Goal: Information Seeking & Learning: Learn about a topic

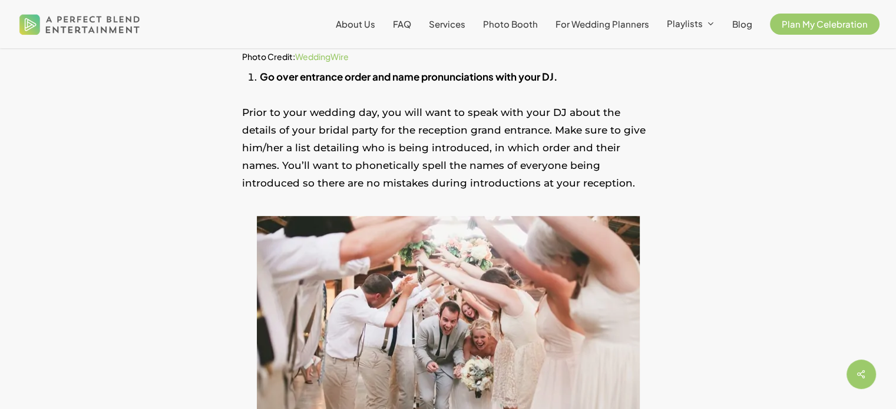
scroll to position [707, 0]
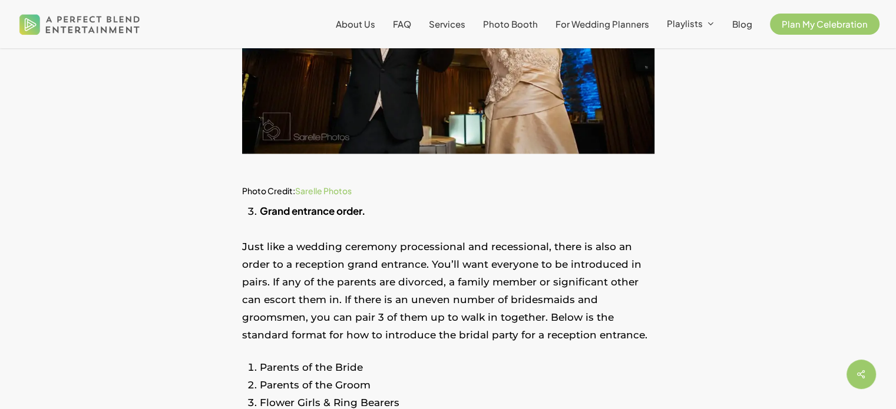
scroll to position [1473, 0]
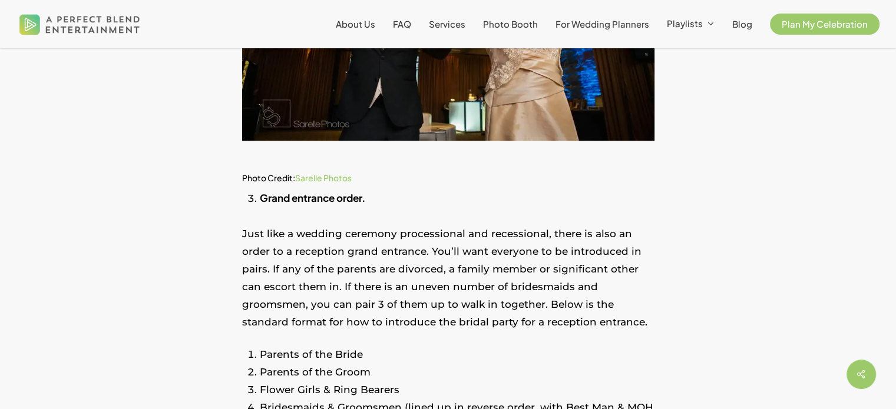
click at [286, 296] on p "Just like a wedding ceremony processional and recessional, there is also an ord…" at bounding box center [448, 285] width 412 height 121
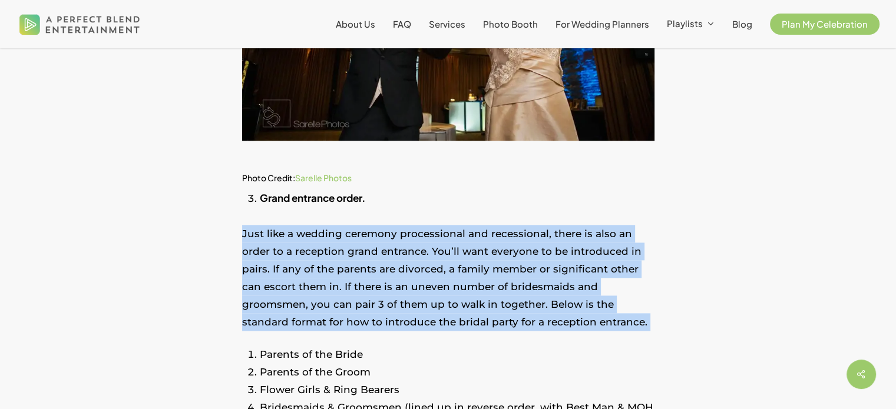
click at [286, 296] on p "Just like a wedding ceremony processional and recessional, there is also an ord…" at bounding box center [448, 285] width 412 height 121
click at [273, 306] on p "Just like a wedding ceremony processional and recessional, there is also an ord…" at bounding box center [448, 285] width 412 height 121
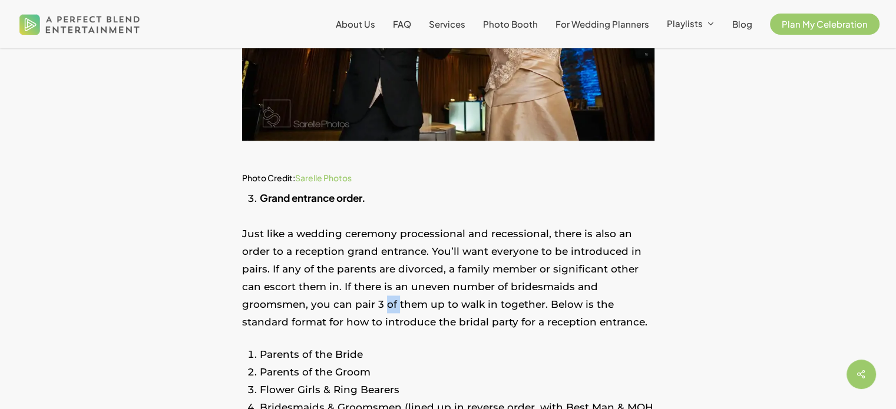
click at [273, 306] on p "Just like a wedding ceremony processional and recessional, there is also an ord…" at bounding box center [448, 285] width 412 height 121
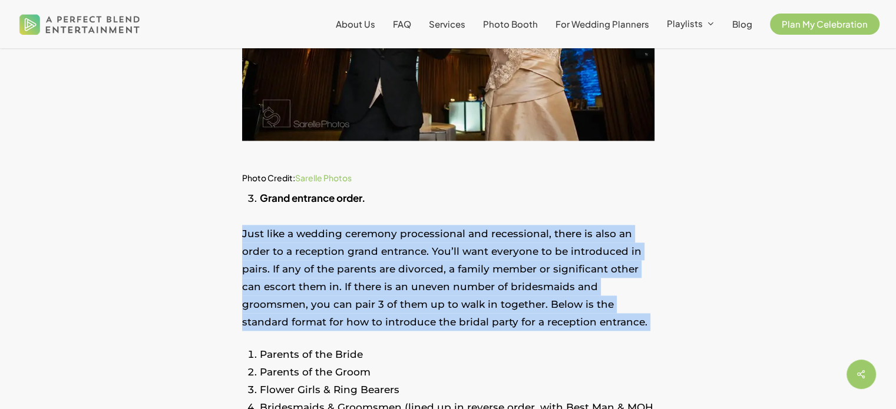
click at [273, 306] on p "Just like a wedding ceremony processional and recessional, there is also an ord…" at bounding box center [448, 285] width 412 height 121
click at [319, 306] on p "Just like a wedding ceremony processional and recessional, there is also an ord…" at bounding box center [448, 285] width 412 height 121
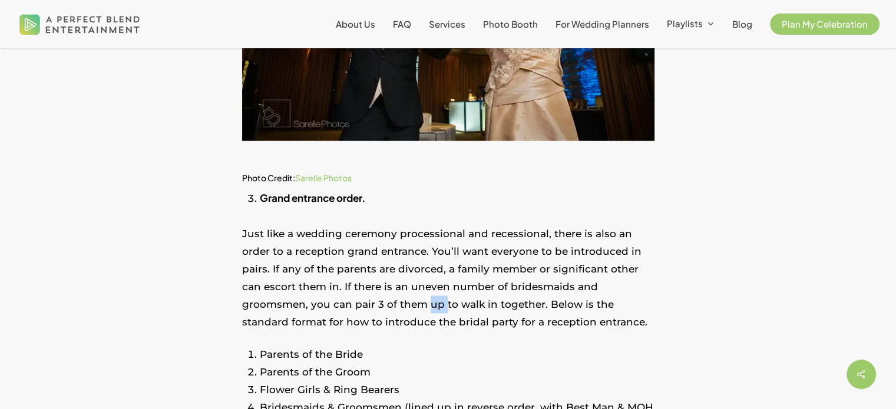
click at [319, 306] on p "Just like a wedding ceremony processional and recessional, there is also an ord…" at bounding box center [448, 285] width 412 height 121
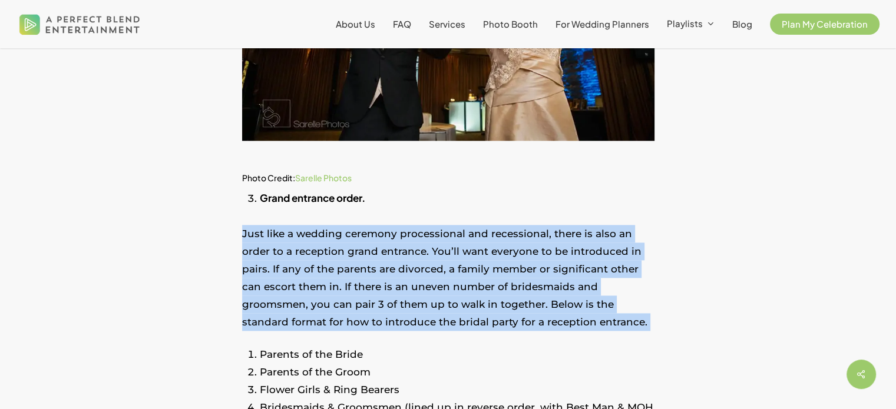
click at [319, 306] on p "Just like a wedding ceremony processional and recessional, there is also an ord…" at bounding box center [448, 285] width 412 height 121
click at [276, 309] on p "Just like a wedding ceremony processional and recessional, there is also an ord…" at bounding box center [448, 285] width 412 height 121
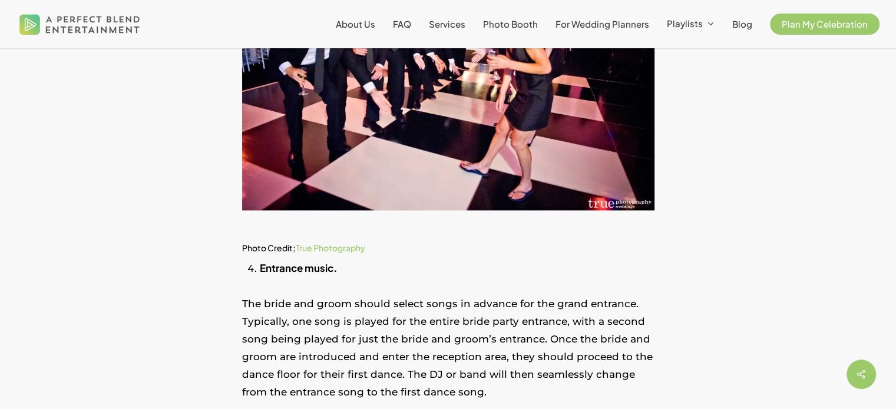
scroll to position [2180, 0]
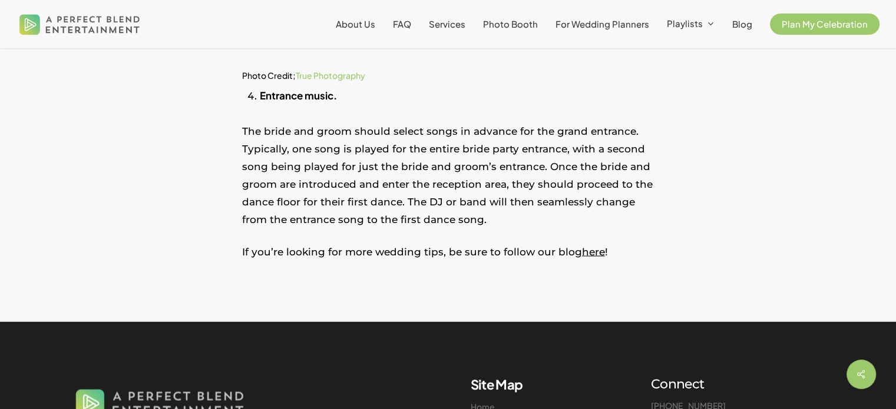
click at [340, 162] on p "The bride and groom should select songs in advance for the grand entrance. Typi…" at bounding box center [448, 182] width 412 height 121
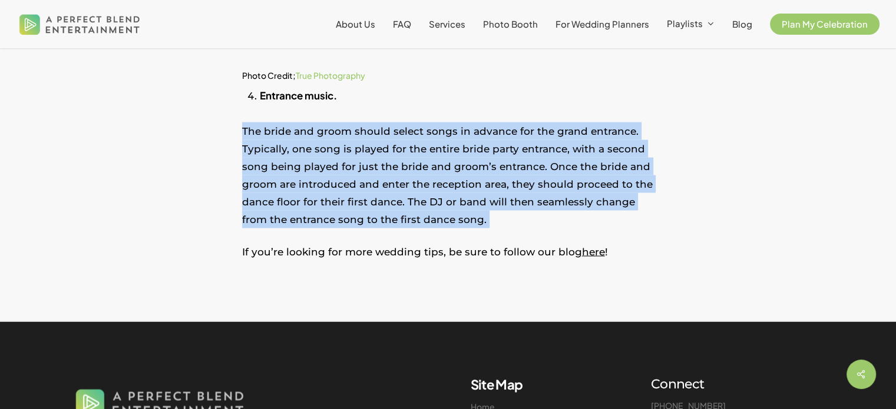
click at [340, 162] on p "The bride and groom should select songs in advance for the grand entrance. Typi…" at bounding box center [448, 182] width 412 height 121
click at [327, 188] on p "The bride and groom should select songs in advance for the grand entrance. Typi…" at bounding box center [448, 182] width 412 height 121
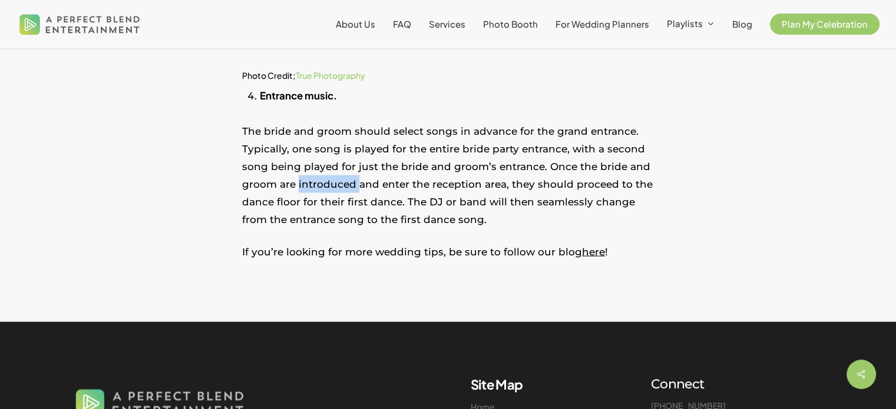
click at [327, 188] on p "The bride and groom should select songs in advance for the grand entrance. Typi…" at bounding box center [448, 182] width 412 height 121
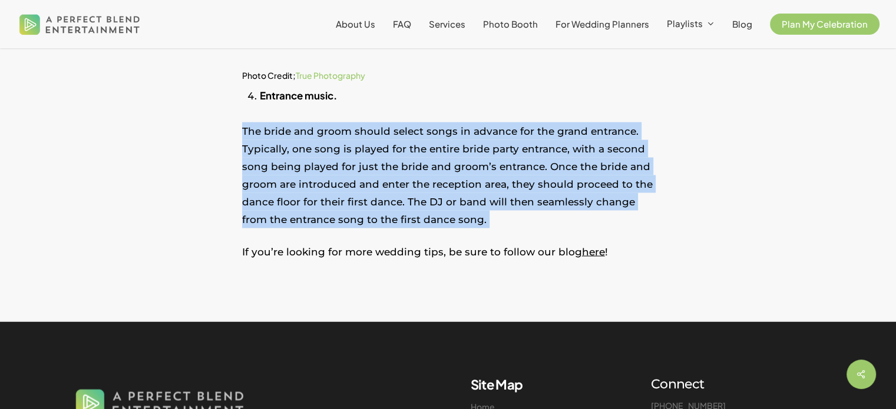
click at [327, 188] on p "The bride and groom should select songs in advance for the grand entrance. Typi…" at bounding box center [448, 182] width 412 height 121
click at [318, 207] on p "The bride and groom should select songs in advance for the grand entrance. Typi…" at bounding box center [448, 182] width 412 height 121
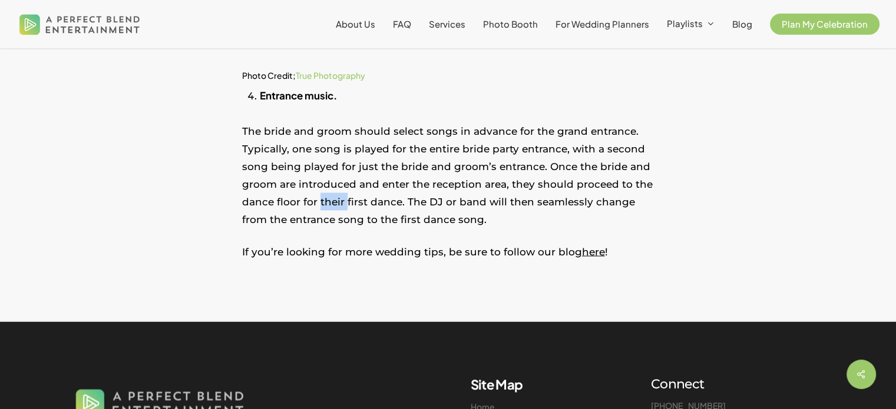
click at [318, 207] on p "The bride and groom should select songs in advance for the grand entrance. Typi…" at bounding box center [448, 182] width 412 height 121
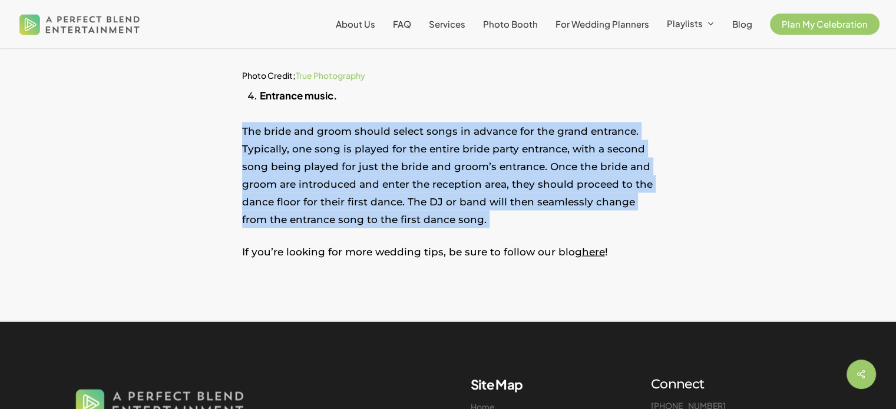
click at [318, 207] on p "The bride and groom should select songs in advance for the grand entrance. Typi…" at bounding box center [448, 182] width 412 height 121
click at [316, 212] on p "The bride and groom should select songs in advance for the grand entrance. Typi…" at bounding box center [448, 182] width 412 height 121
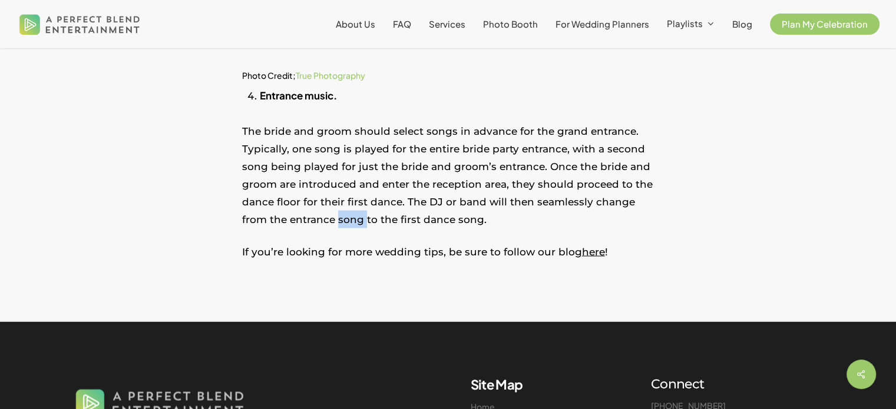
click at [316, 212] on p "The bride and groom should select songs in advance for the grand entrance. Typi…" at bounding box center [448, 182] width 412 height 121
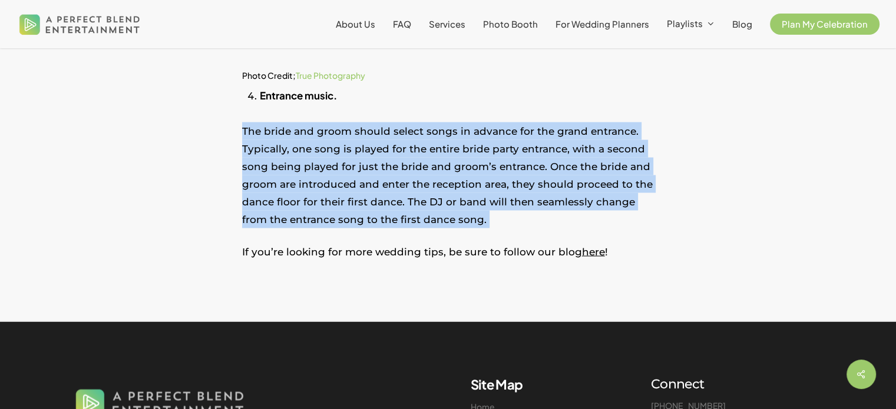
click at [316, 212] on p "The bride and groom should select songs in advance for the grand entrance. Typi…" at bounding box center [448, 182] width 412 height 121
click at [311, 217] on p "The bride and groom should select songs in advance for the grand entrance. Typi…" at bounding box center [448, 182] width 412 height 121
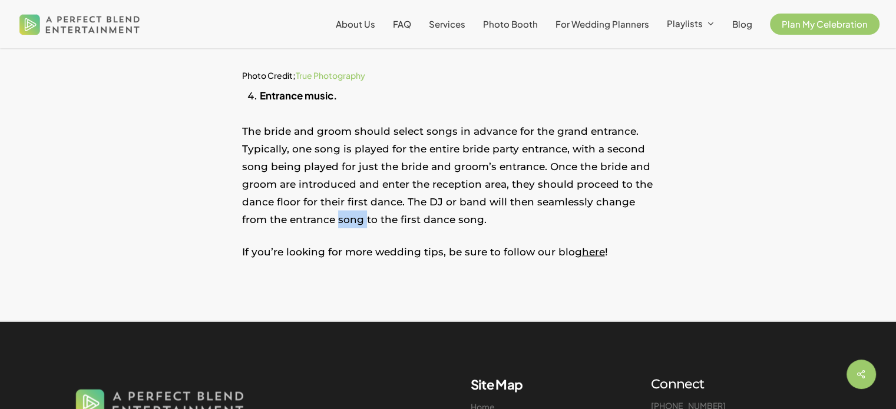
click at [311, 217] on p "The bride and groom should select songs in advance for the grand entrance. Typi…" at bounding box center [448, 182] width 412 height 121
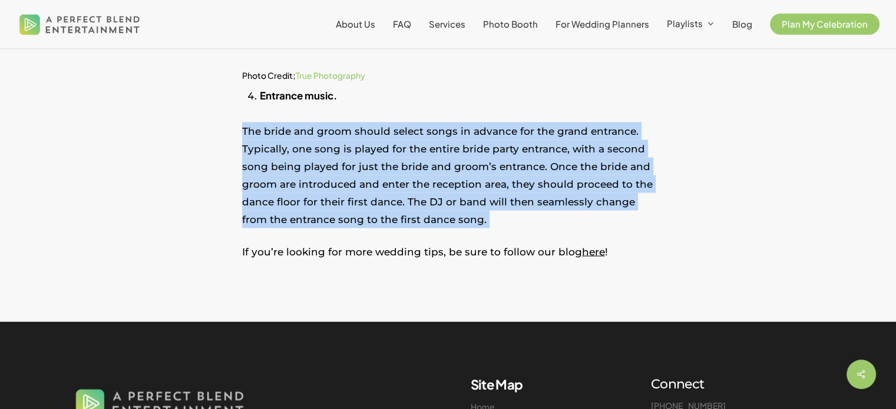
click at [311, 217] on p "The bride and groom should select songs in advance for the grand entrance. Typi…" at bounding box center [448, 182] width 412 height 121
click at [351, 217] on p "The bride and groom should select songs in advance for the grand entrance. Typi…" at bounding box center [448, 182] width 412 height 121
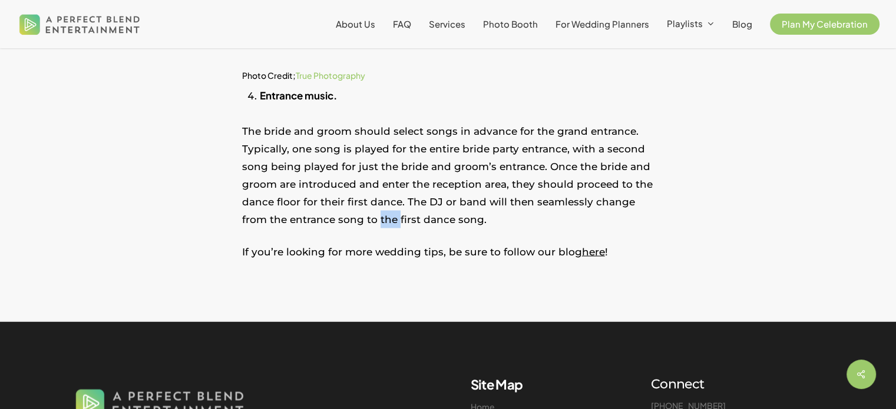
click at [351, 217] on p "The bride and groom should select songs in advance for the grand entrance. Typi…" at bounding box center [448, 182] width 412 height 121
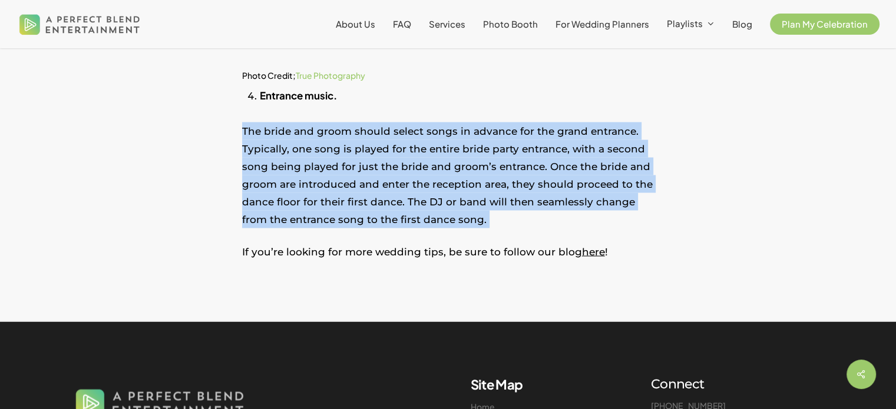
click at [351, 217] on p "The bride and groom should select songs in advance for the grand entrance. Typi…" at bounding box center [448, 182] width 412 height 121
click at [336, 217] on p "The bride and groom should select songs in advance for the grand entrance. Typi…" at bounding box center [448, 182] width 412 height 121
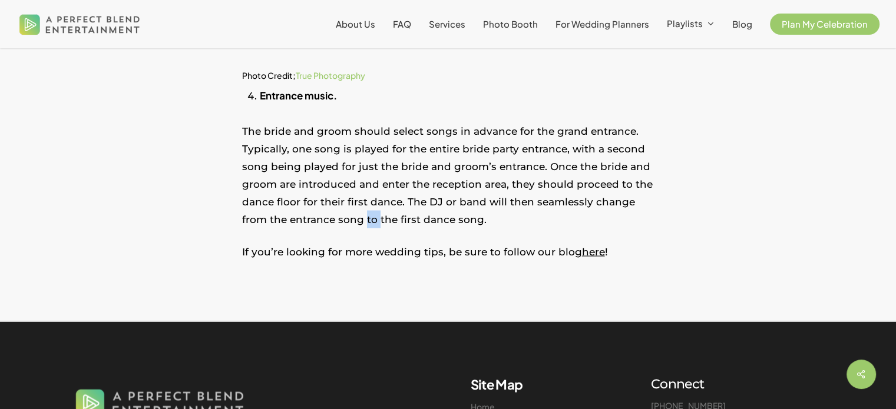
click at [336, 217] on p "The bride and groom should select songs in advance for the grand entrance. Typi…" at bounding box center [448, 182] width 412 height 121
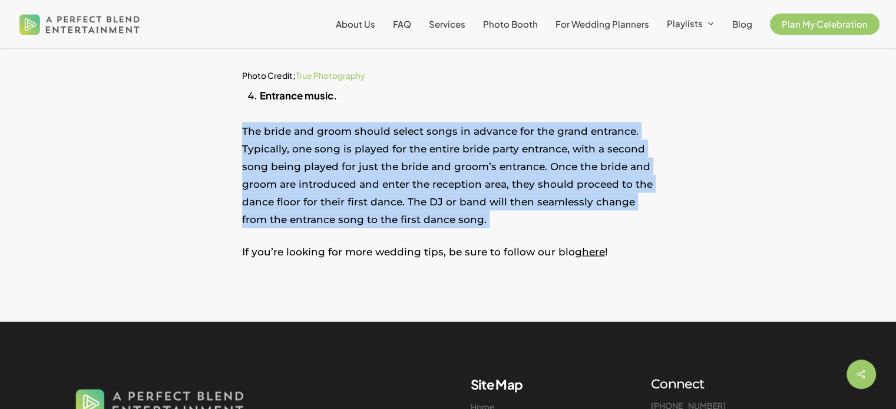
click at [336, 217] on p "The bride and groom should select songs in advance for the grand entrance. Typi…" at bounding box center [448, 182] width 412 height 121
click at [344, 213] on p "The bride and groom should select songs in advance for the grand entrance. Typi…" at bounding box center [448, 182] width 412 height 121
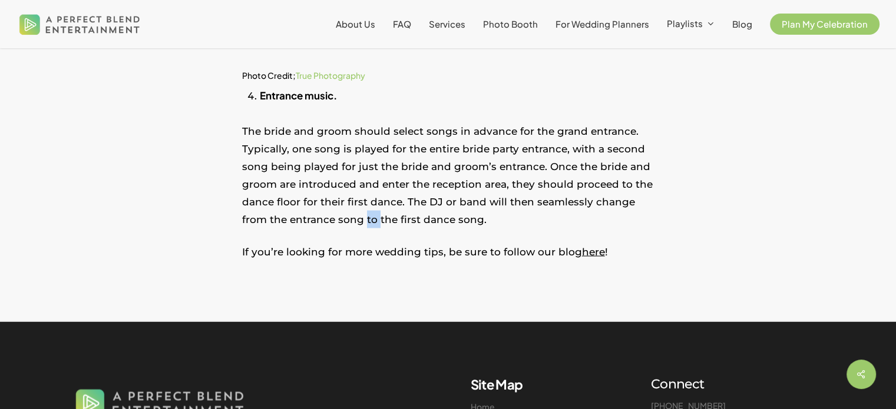
click at [344, 213] on p "The bride and groom should select songs in advance for the grand entrance. Typi…" at bounding box center [448, 182] width 412 height 121
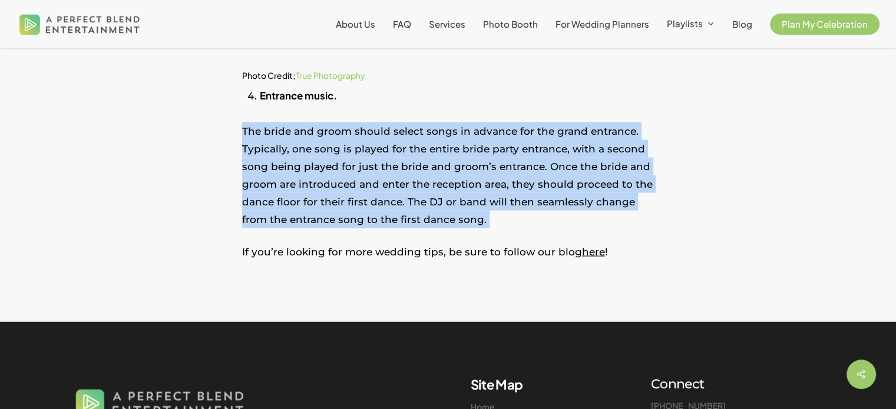
click at [344, 213] on p "The bride and groom should select songs in advance for the grand entrance. Typi…" at bounding box center [448, 182] width 412 height 121
click at [330, 213] on p "The bride and groom should select songs in advance for the grand entrance. Typi…" at bounding box center [448, 182] width 412 height 121
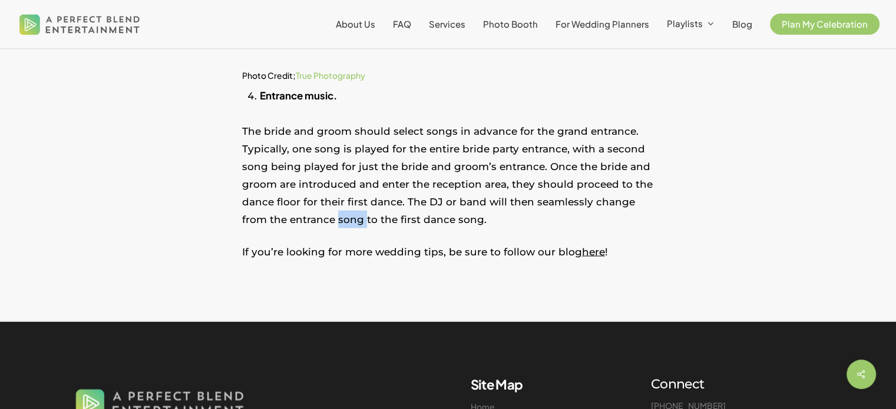
click at [330, 213] on p "The bride and groom should select songs in advance for the grand entrance. Typi…" at bounding box center [448, 182] width 412 height 121
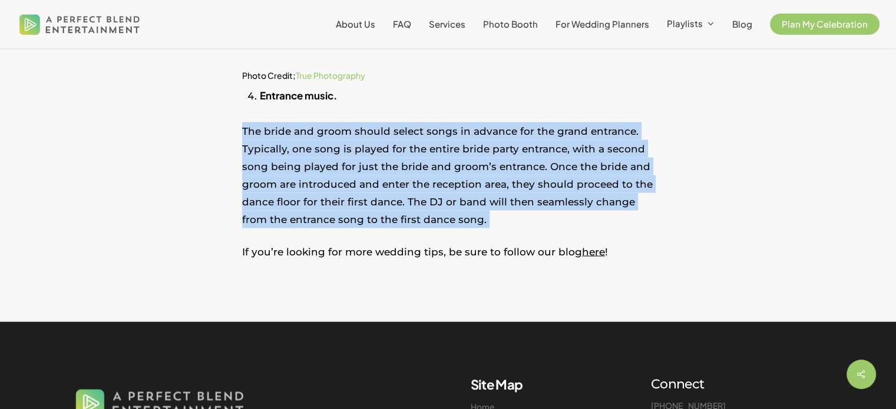
click at [330, 213] on p "The bride and groom should select songs in advance for the grand entrance. Typi…" at bounding box center [448, 182] width 412 height 121
click at [317, 213] on p "The bride and groom should select songs in advance for the grand entrance. Typi…" at bounding box center [448, 182] width 412 height 121
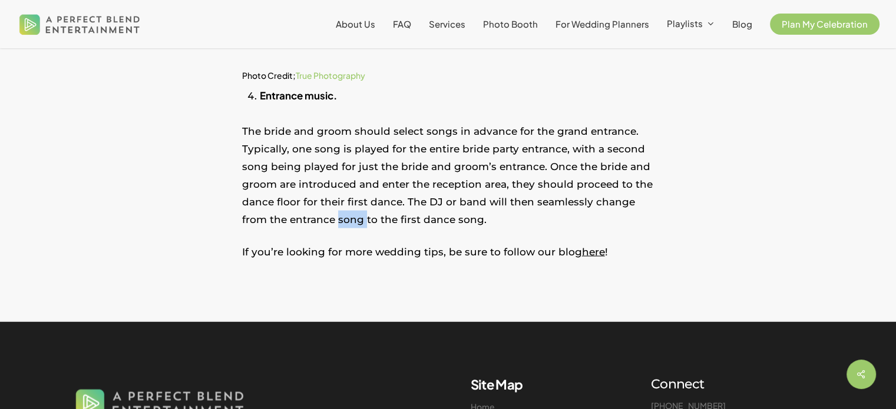
click at [317, 213] on p "The bride and groom should select songs in advance for the grand entrance. Typi…" at bounding box center [448, 182] width 412 height 121
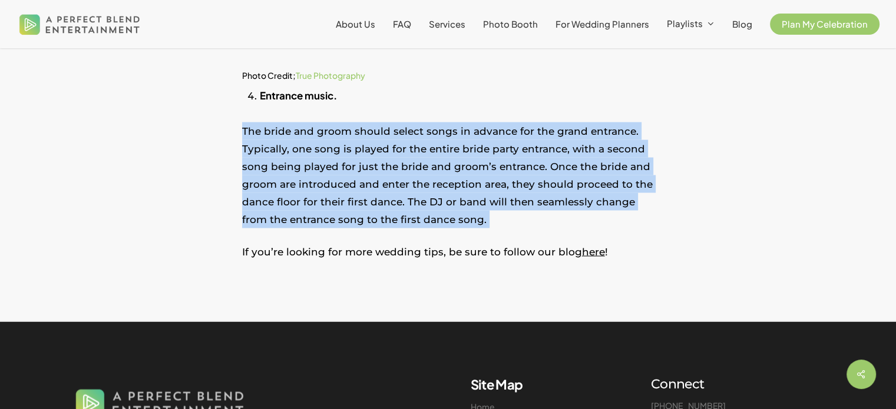
click at [317, 213] on p "The bride and groom should select songs in advance for the grand entrance. Typi…" at bounding box center [448, 182] width 412 height 121
click at [304, 212] on p "The bride and groom should select songs in advance for the grand entrance. Typi…" at bounding box center [448, 182] width 412 height 121
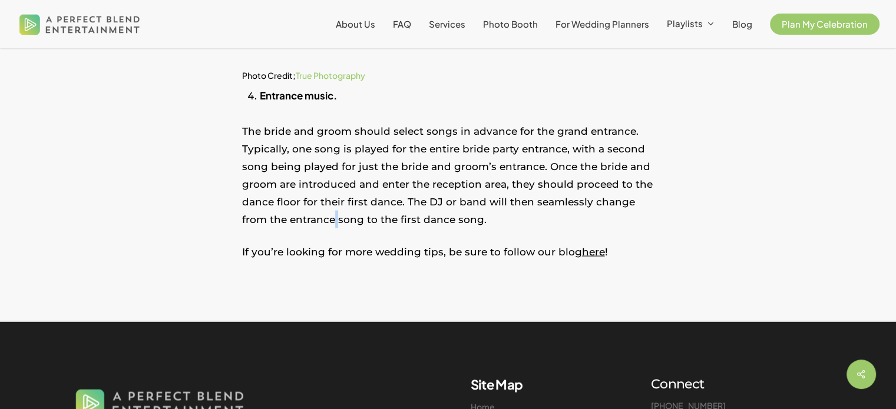
click at [304, 212] on p "The bride and groom should select songs in advance for the grand entrance. Typi…" at bounding box center [448, 182] width 412 height 121
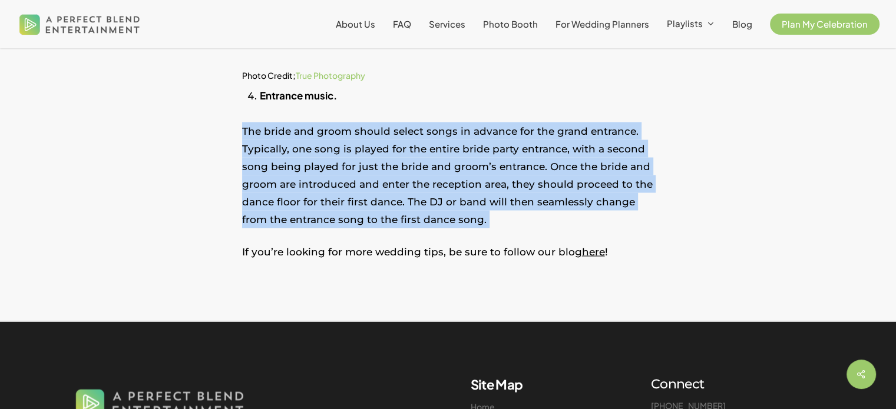
click at [304, 212] on p "The bride and groom should select songs in advance for the grand entrance. Typi…" at bounding box center [448, 182] width 412 height 121
click at [294, 212] on p "The bride and groom should select songs in advance for the grand entrance. Typi…" at bounding box center [448, 182] width 412 height 121
click at [297, 200] on p "The bride and groom should select songs in advance for the grand entrance. Typi…" at bounding box center [448, 182] width 412 height 121
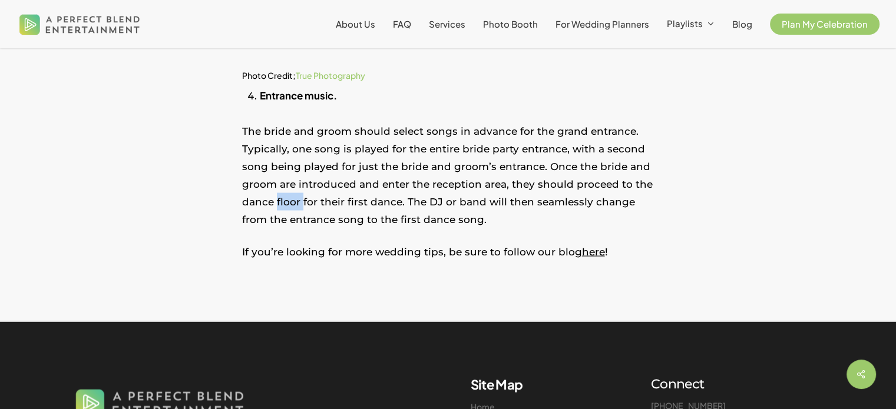
click at [297, 200] on p "The bride and groom should select songs in advance for the grand entrance. Typi…" at bounding box center [448, 182] width 412 height 121
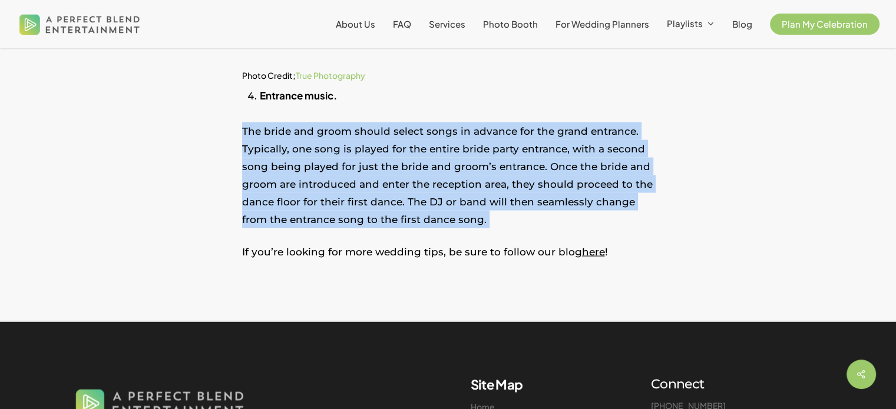
click at [297, 200] on p "The bride and groom should select songs in advance for the grand entrance. Typi…" at bounding box center [448, 182] width 412 height 121
click at [314, 196] on p "The bride and groom should select songs in advance for the grand entrance. Typi…" at bounding box center [448, 182] width 412 height 121
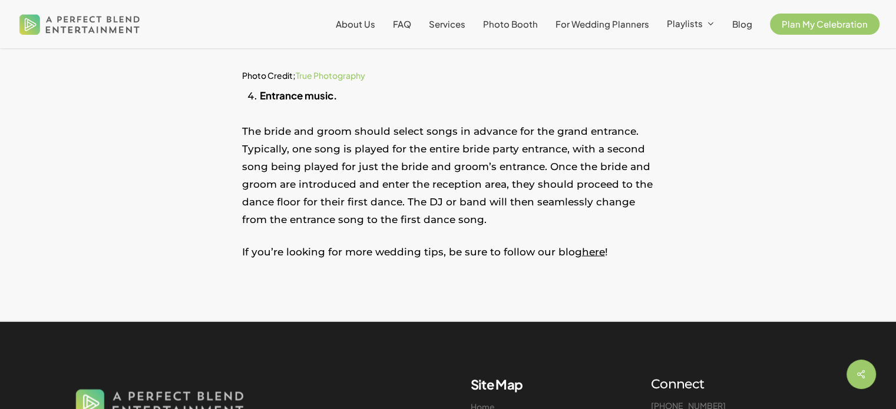
click at [314, 196] on p "The bride and groom should select songs in advance for the grand entrance. Typi…" at bounding box center [448, 182] width 412 height 121
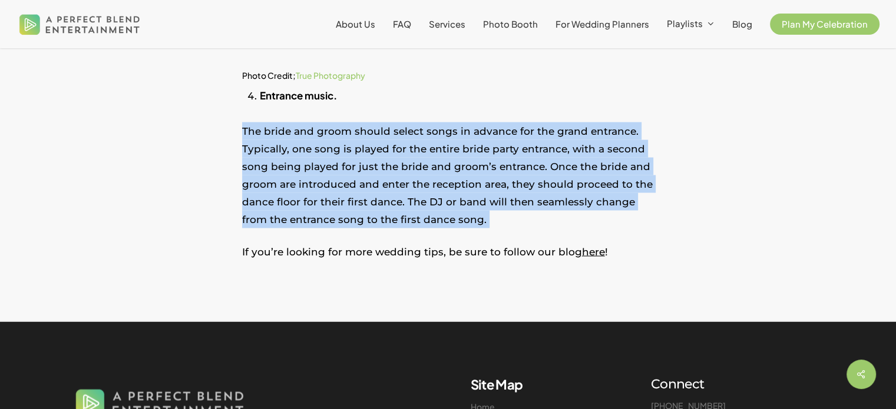
click at [314, 196] on p "The bride and groom should select songs in advance for the grand entrance. Typi…" at bounding box center [448, 182] width 412 height 121
click at [334, 189] on p "The bride and groom should select songs in advance for the grand entrance. Typi…" at bounding box center [448, 182] width 412 height 121
